Goal: Complete application form: Complete application form

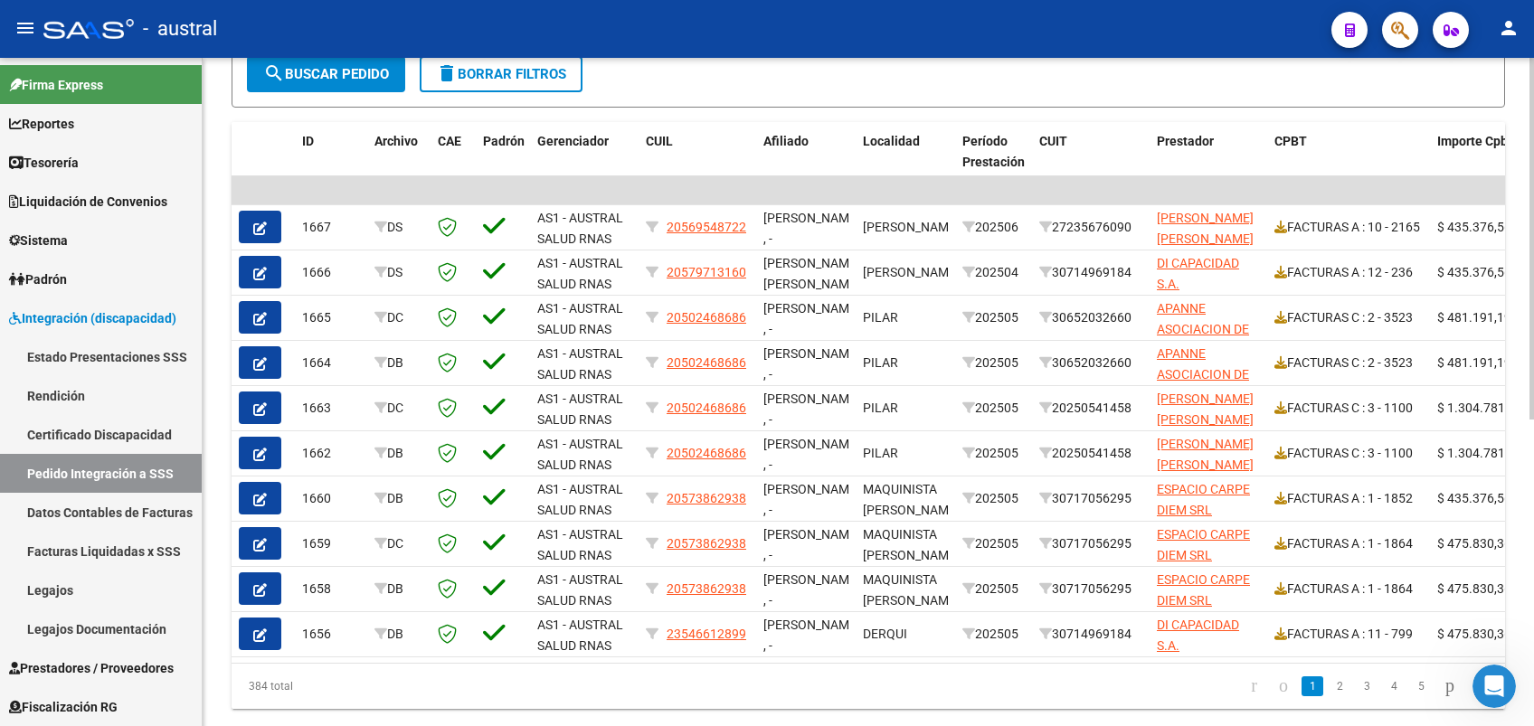
scroll to position [2298, 0]
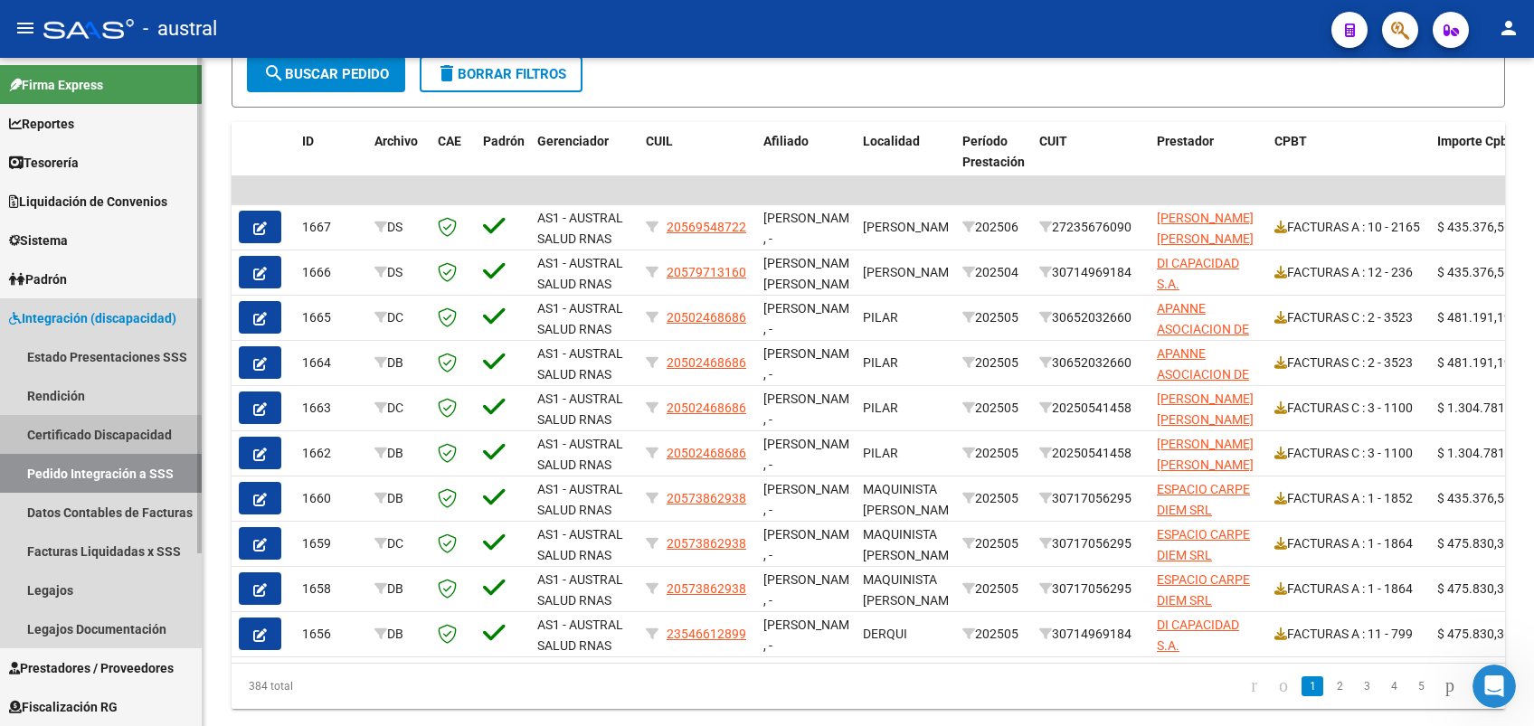
click at [94, 436] on link "Certificado Discapacidad" at bounding box center [101, 434] width 202 height 39
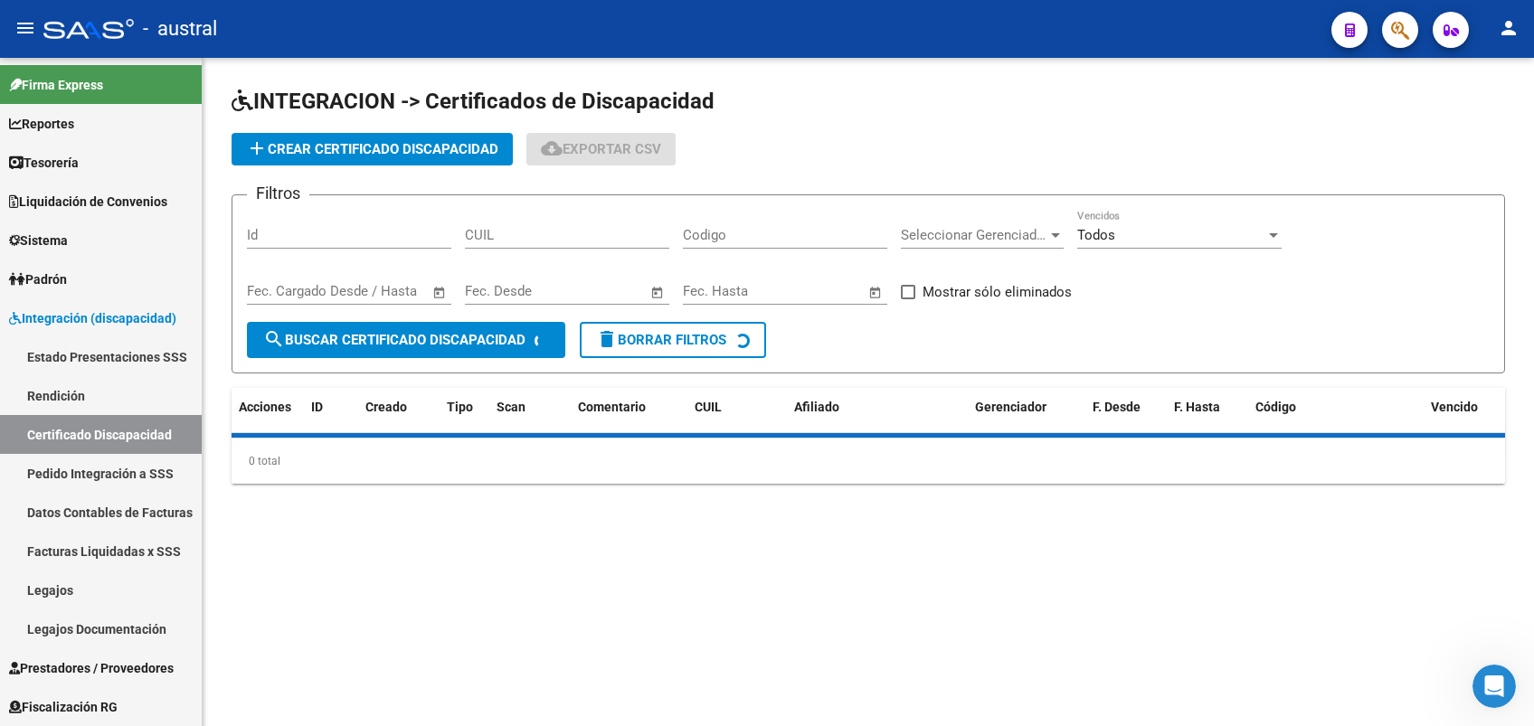
click at [435, 137] on button "add Crear Certificado Discapacidad" at bounding box center [372, 149] width 281 height 33
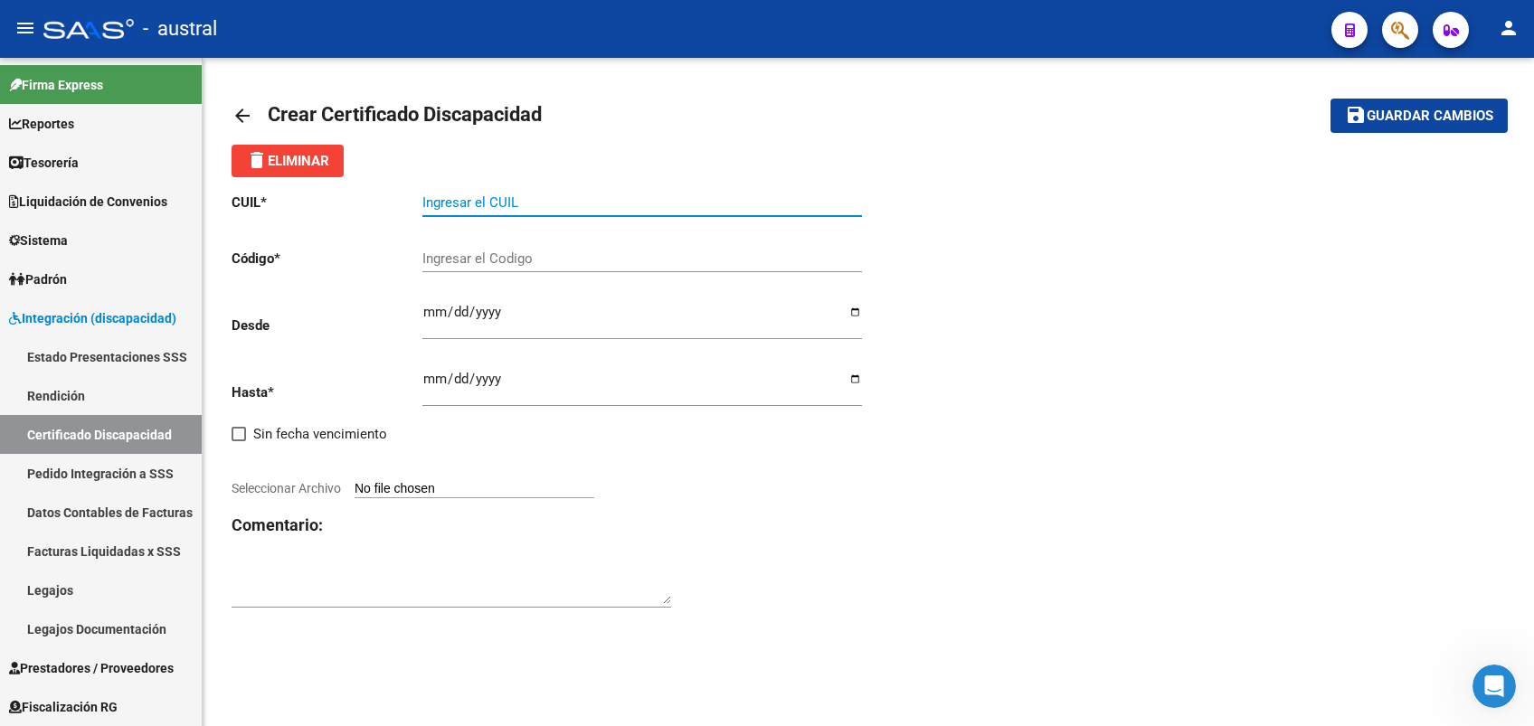
click at [575, 209] on input "Ingresar el CUIL" at bounding box center [642, 202] width 440 height 16
paste input "23-57653267-9"
type input "23-57653267-9"
click at [561, 258] on input "Ingresar el Codigo" at bounding box center [642, 259] width 440 height 16
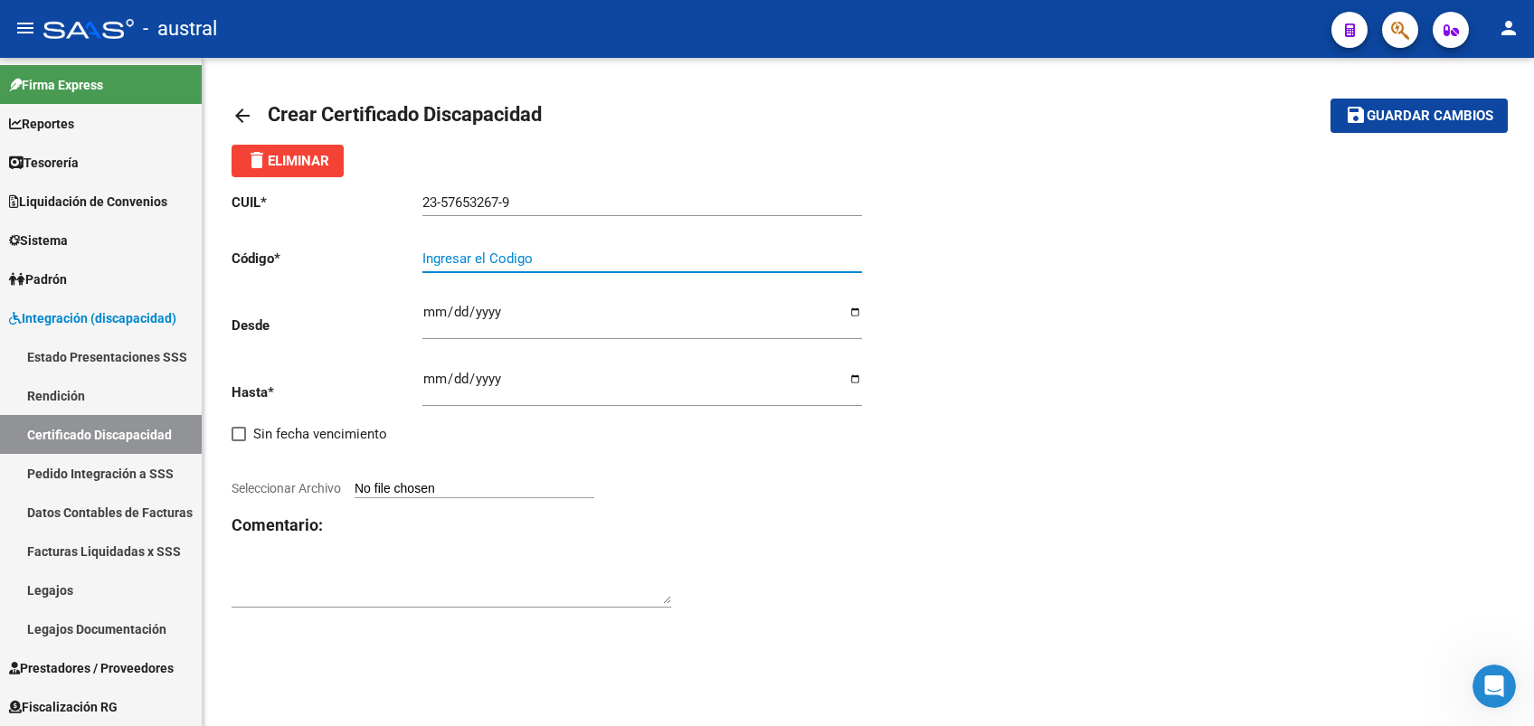
click at [561, 258] on input "Ingresar el Codigo" at bounding box center [642, 259] width 440 height 16
click at [584, 261] on input "4767" at bounding box center [642, 259] width 440 height 16
type input "4767150419"
click at [409, 320] on p "Desde" at bounding box center [327, 326] width 191 height 20
click at [424, 317] on input "Ingresar fec. Desde" at bounding box center [642, 319] width 440 height 29
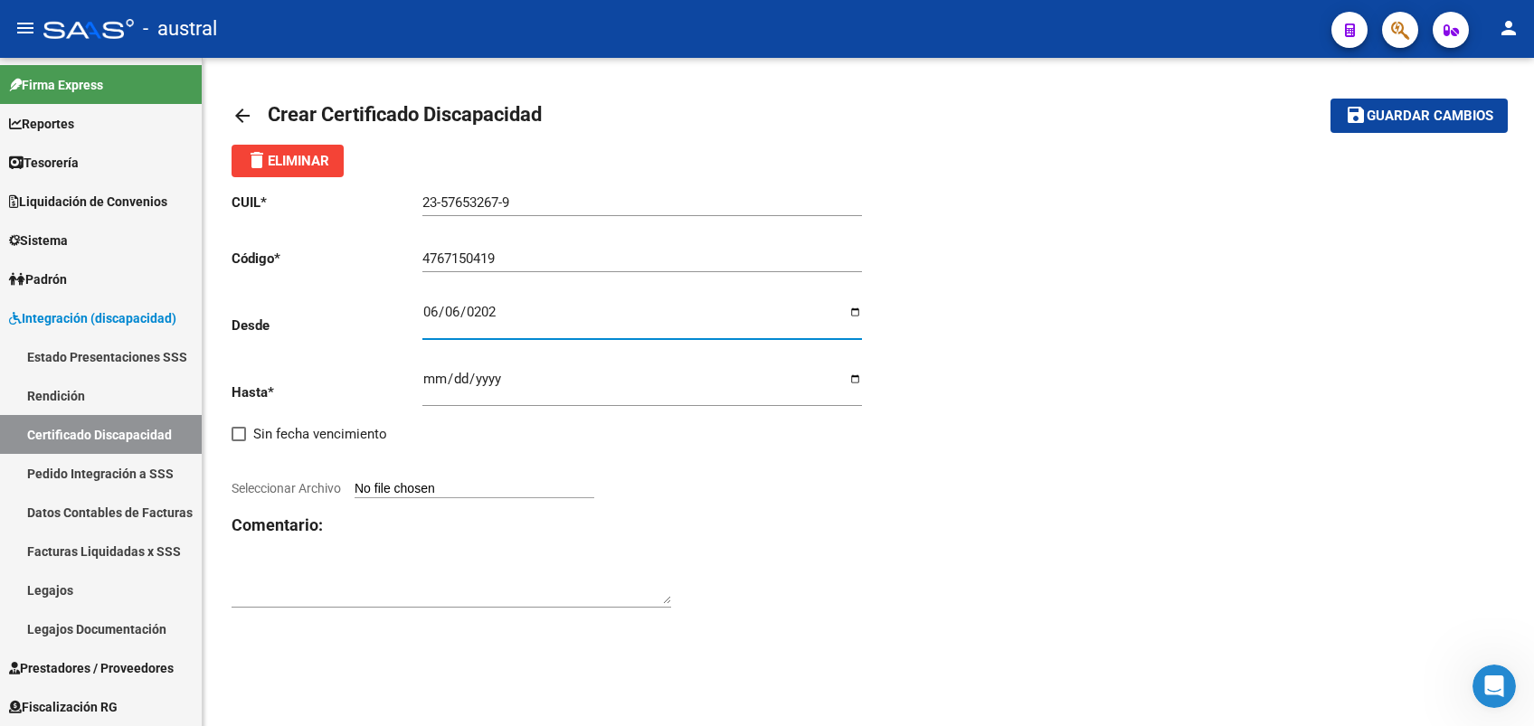
type input "[DATE]"
click at [412, 370] on div "CUIL * 23-57653267-9 Ingresar el CUIL Código * 4767150419 Ingresar el Codigo De…" at bounding box center [550, 401] width 637 height 448
click at [441, 383] on input "Ingresar fec. Hasta" at bounding box center [642, 386] width 440 height 29
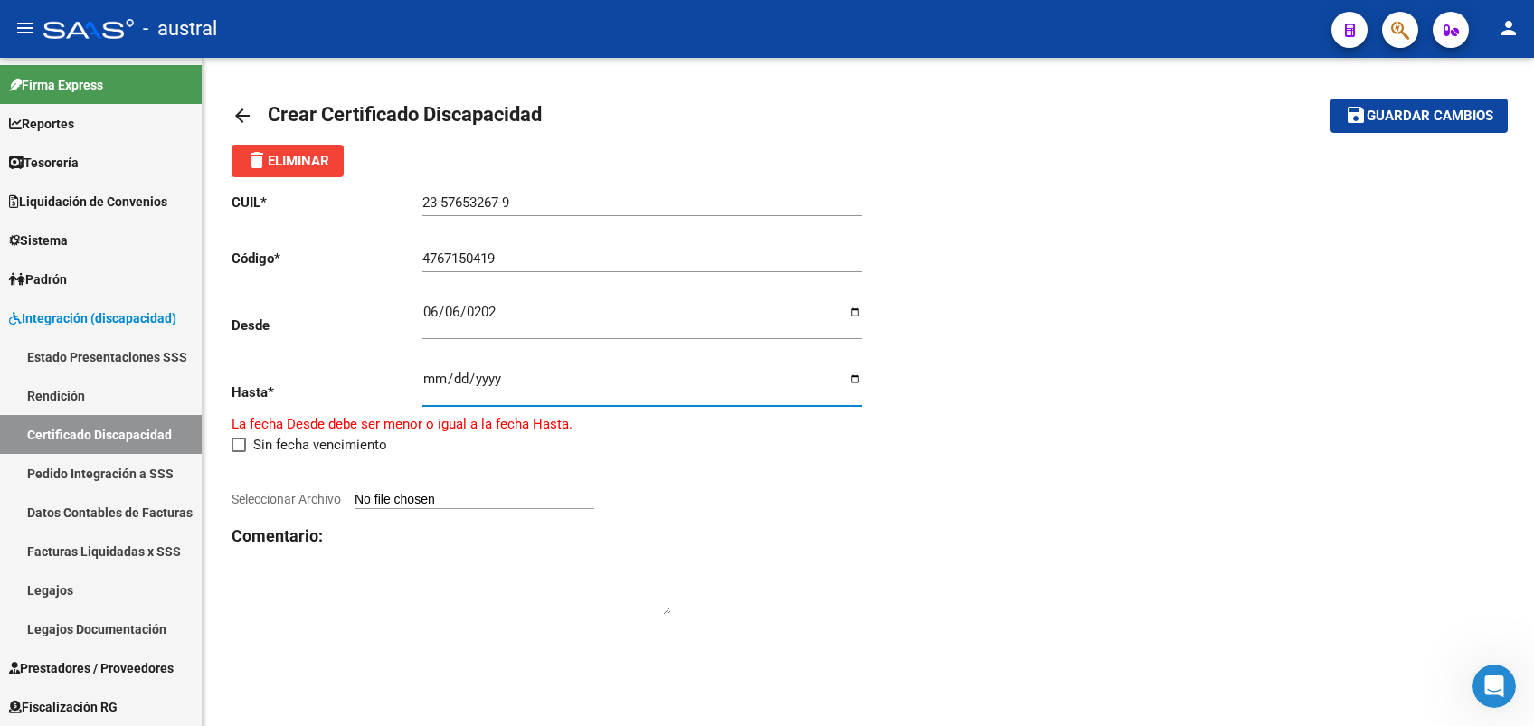
type input "0230-06-06"
click at [403, 517] on div "CUIL * 23-57653267-9 Ingresar el CUIL Código * 4767150419 Ingresar el Codigo De…" at bounding box center [550, 406] width 637 height 459
click at [408, 499] on input "Seleccionar Archivo" at bounding box center [475, 500] width 240 height 17
type input "C:\fakepath\CUD [PERSON_NAME] [PERSON_NAME].jpeg"
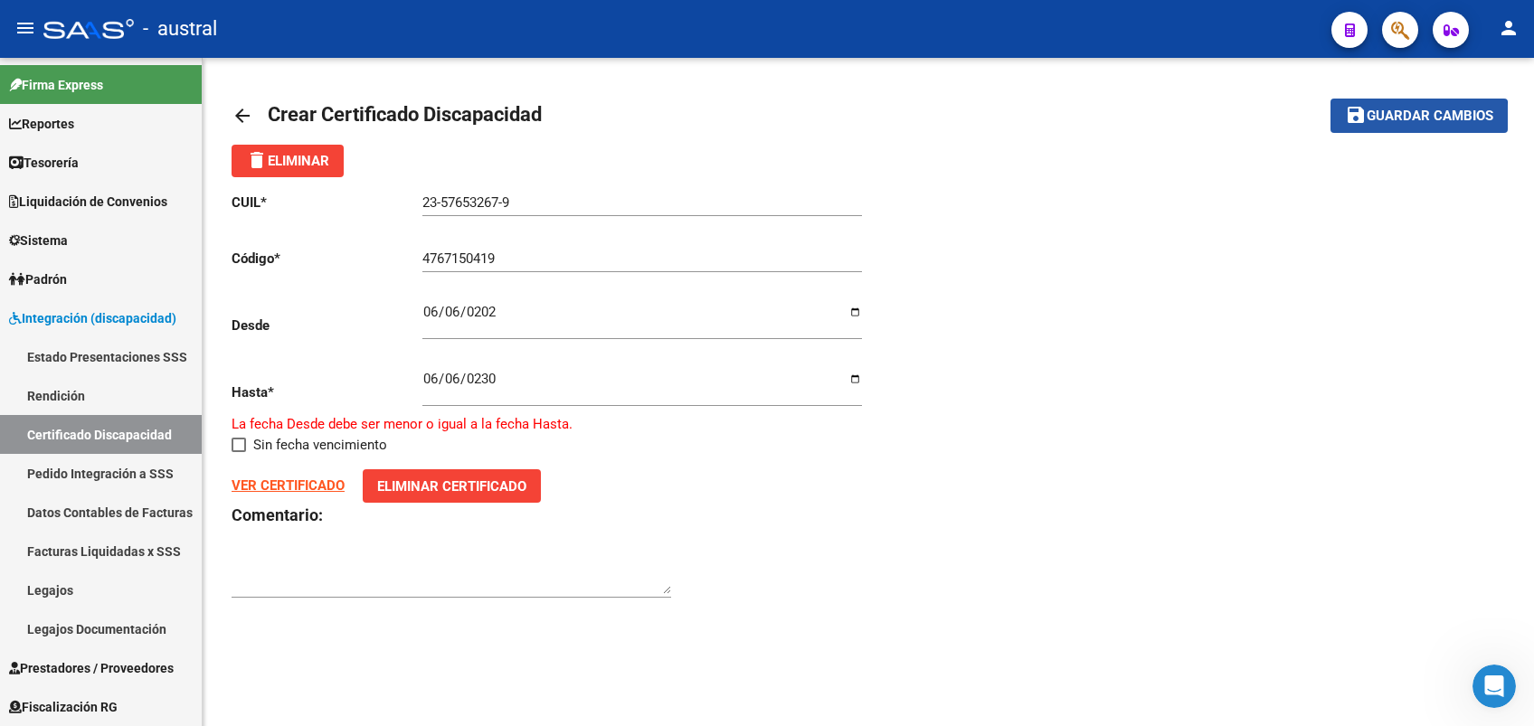
click at [1418, 123] on span "Guardar cambios" at bounding box center [1430, 117] width 127 height 16
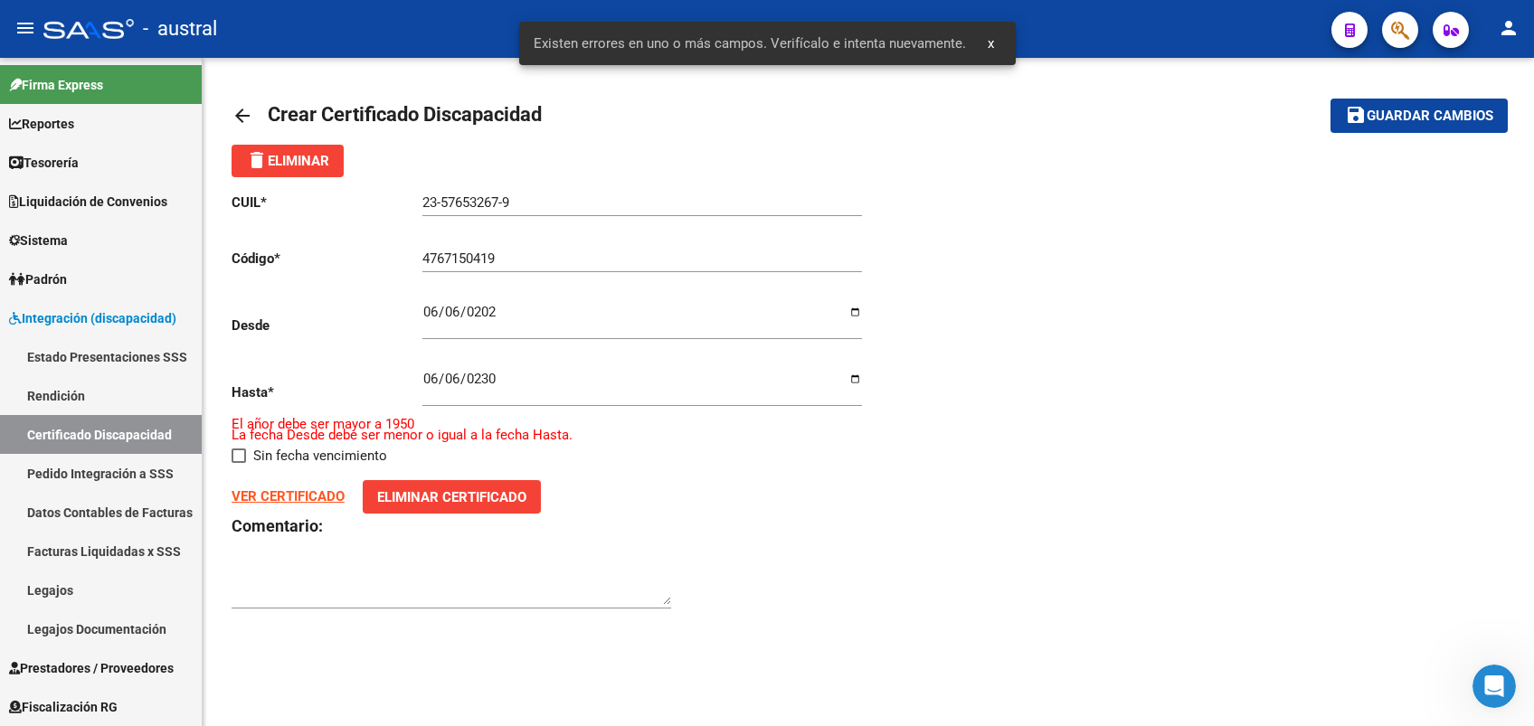
click at [1168, 390] on div "CUIL * 23-57653267-9 Ingresar el CUIL Código * 4767150419 Ingresar el Codigo De…" at bounding box center [869, 401] width 1274 height 449
click at [490, 378] on input "0230-06-06" at bounding box center [642, 386] width 440 height 29
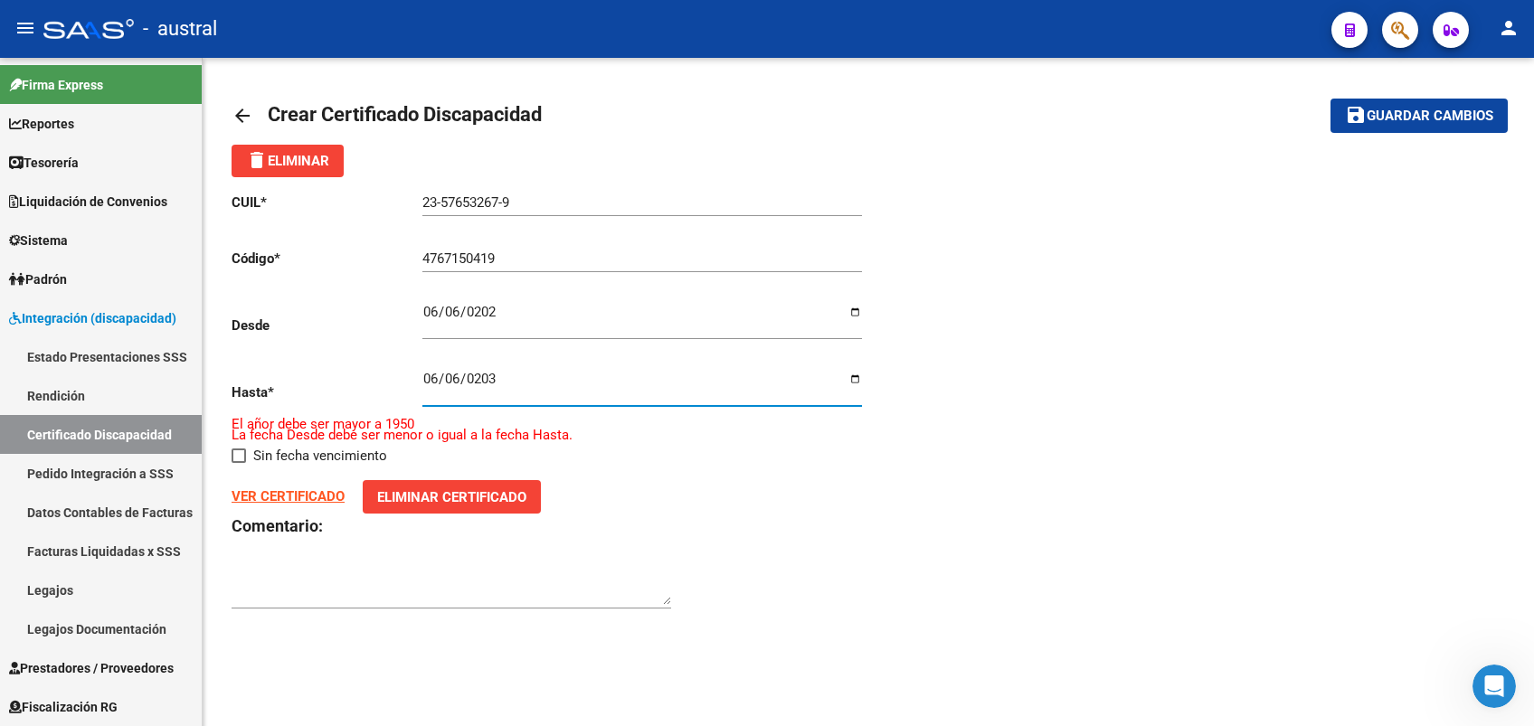
type input "[DATE]"
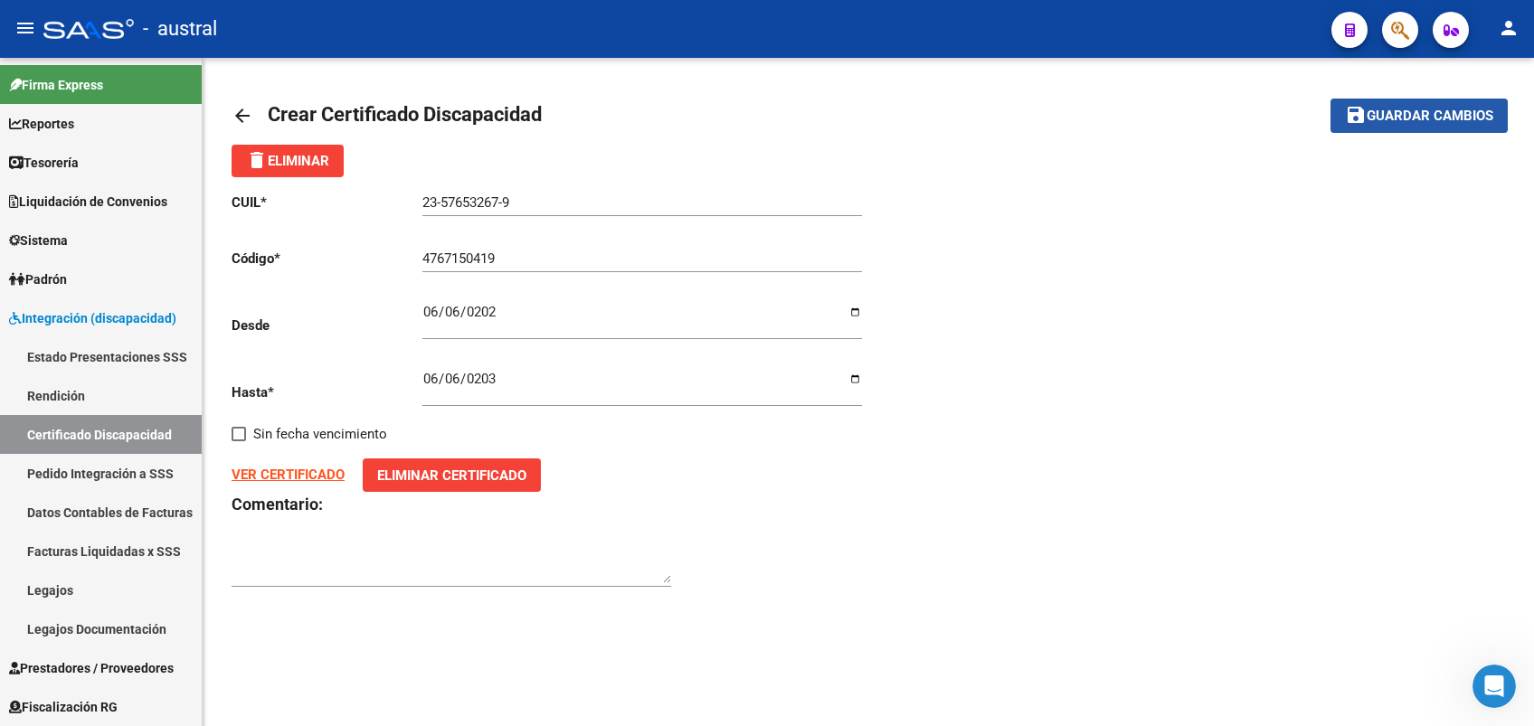
click at [1432, 99] on button "save Guardar cambios" at bounding box center [1419, 115] width 177 height 33
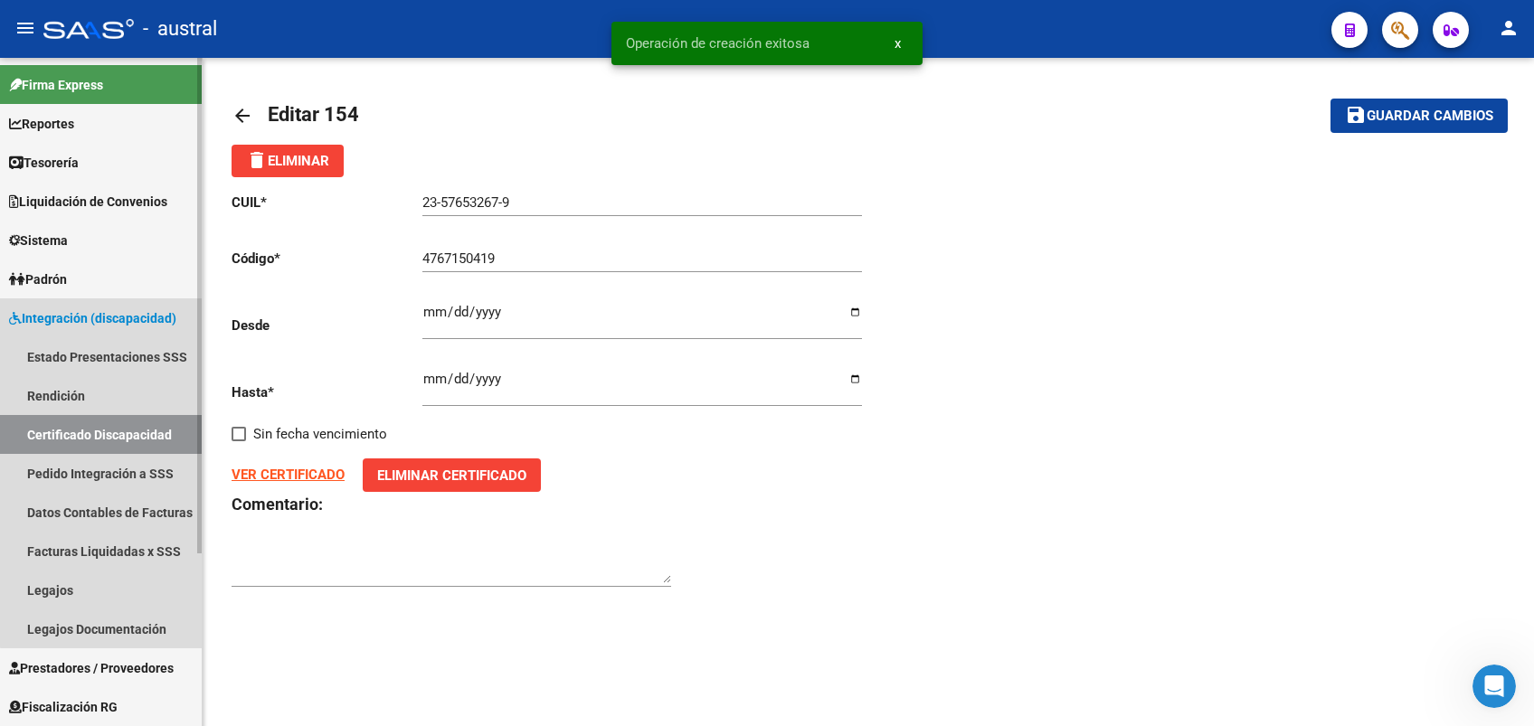
click at [119, 434] on link "Certificado Discapacidad" at bounding box center [101, 434] width 202 height 39
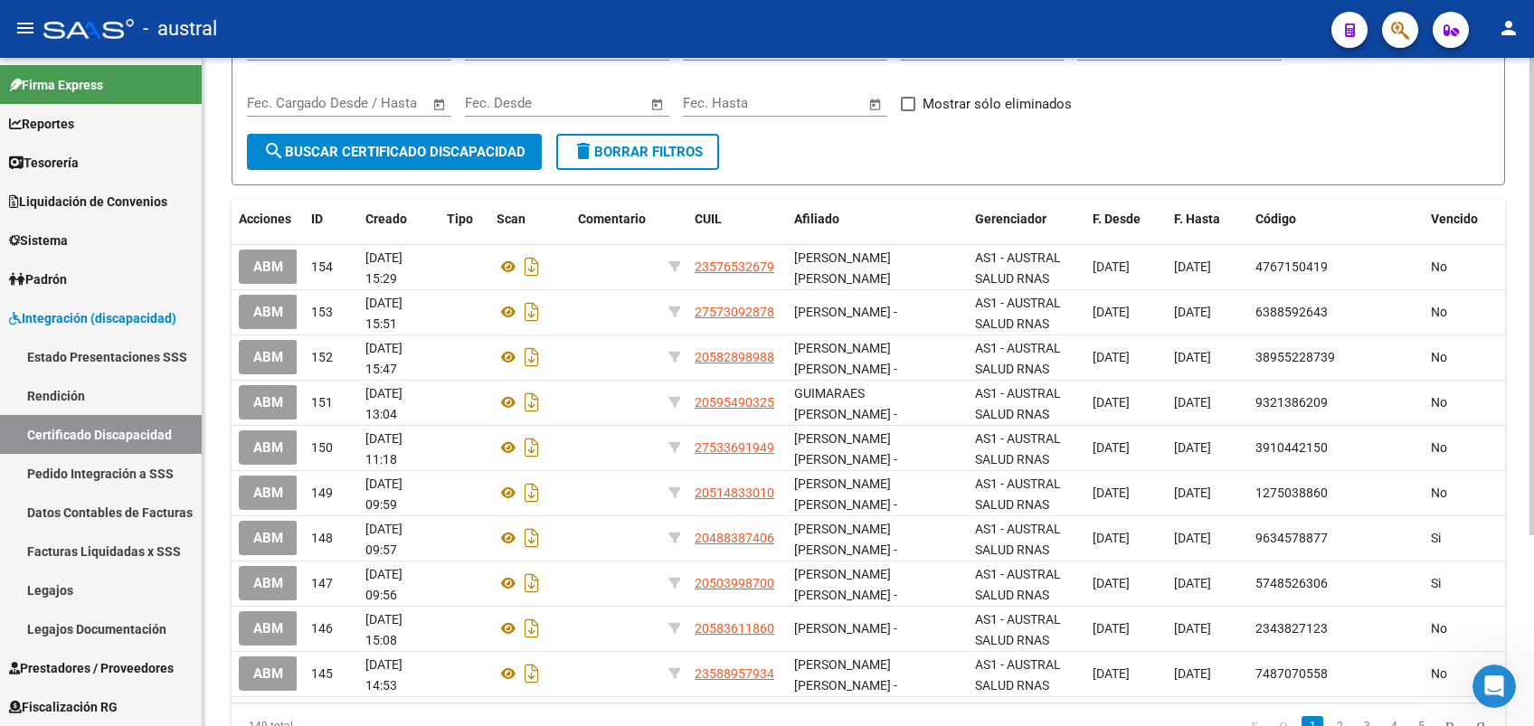
scroll to position [241, 0]
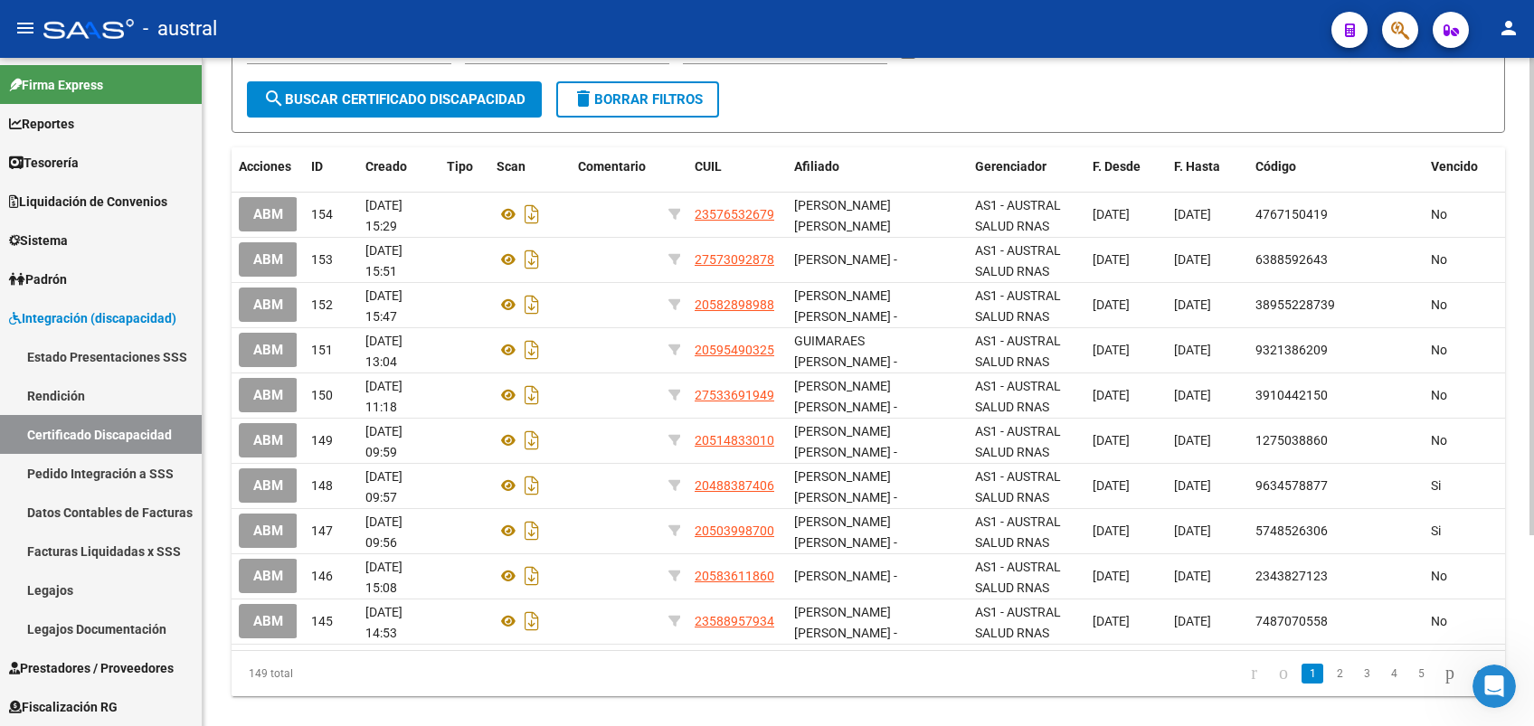
drag, startPoint x: 368, startPoint y: 648, endPoint x: 1206, endPoint y: 646, distance: 837.6
click at [1206, 646] on datatable-body "ABM 154 [DATE] 15:29 23576532679 [PERSON_NAME] [PERSON_NAME] [PERSON_NAME] - AS…" at bounding box center [869, 422] width 1274 height 458
